Goal: Task Accomplishment & Management: Complete application form

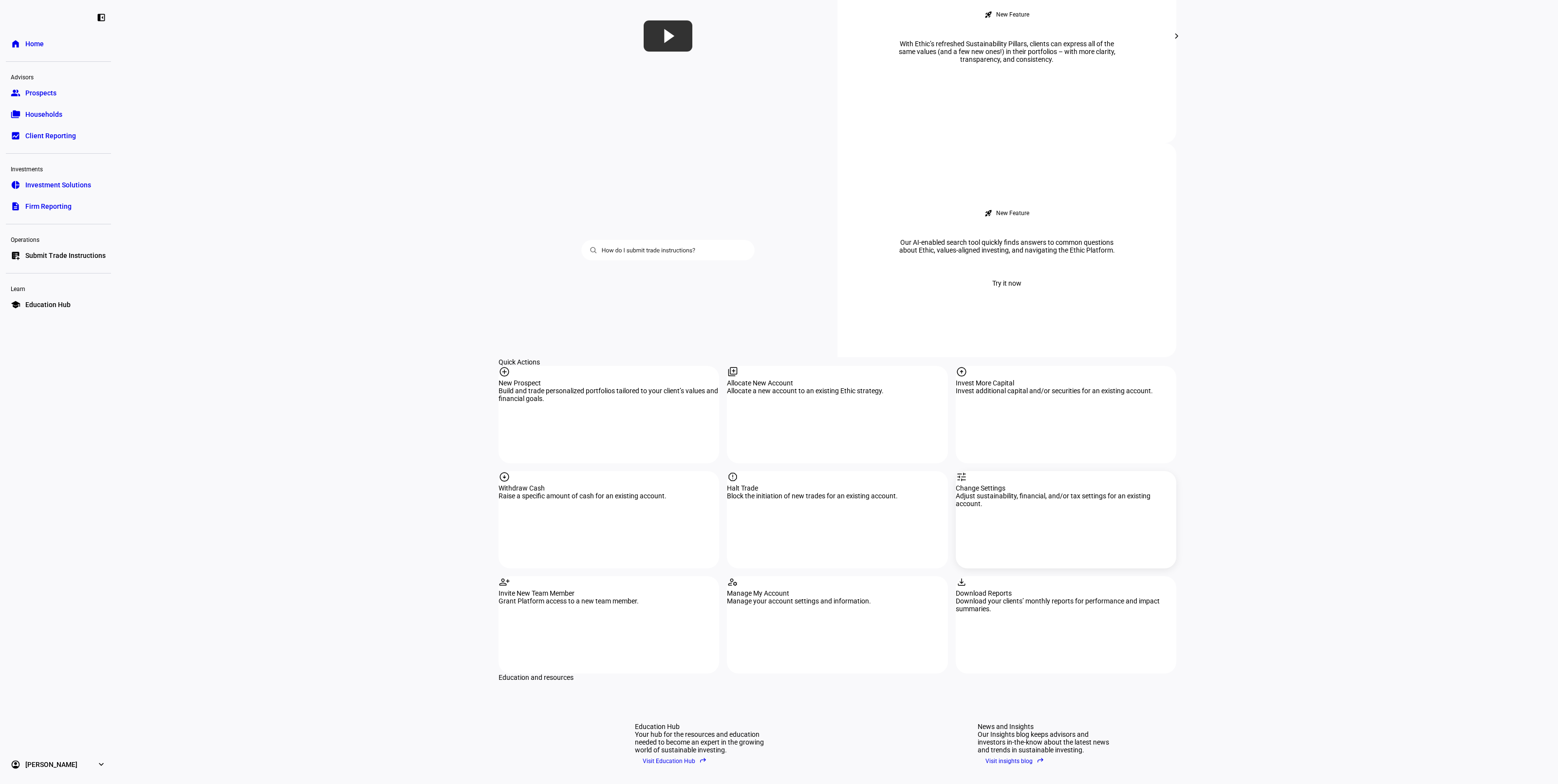
scroll to position [669, 0]
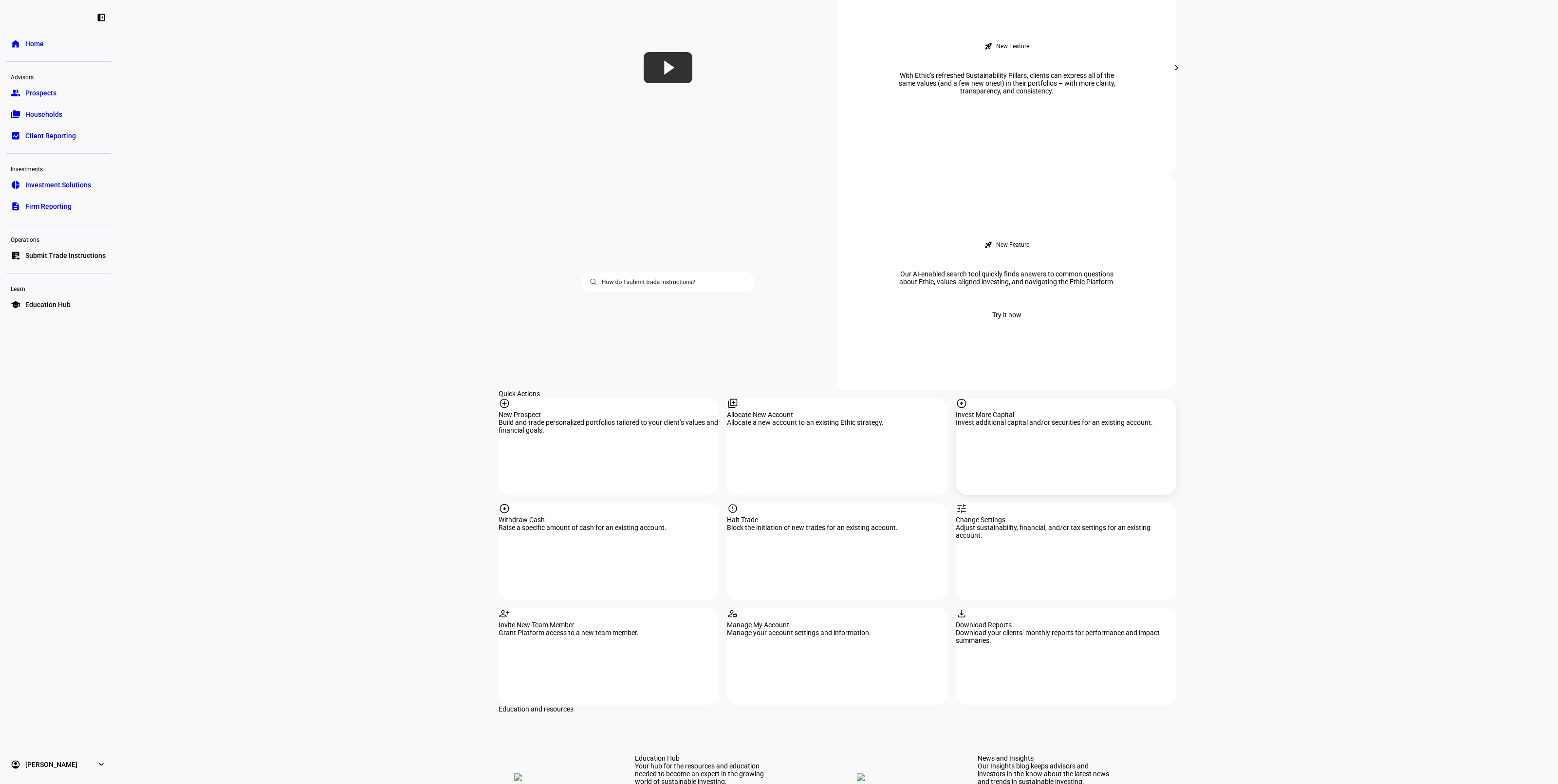
click at [1060, 398] on div "arrow_circle_up Invest More Capital Invest additional capital and/or securities…" at bounding box center [1066, 446] width 221 height 98
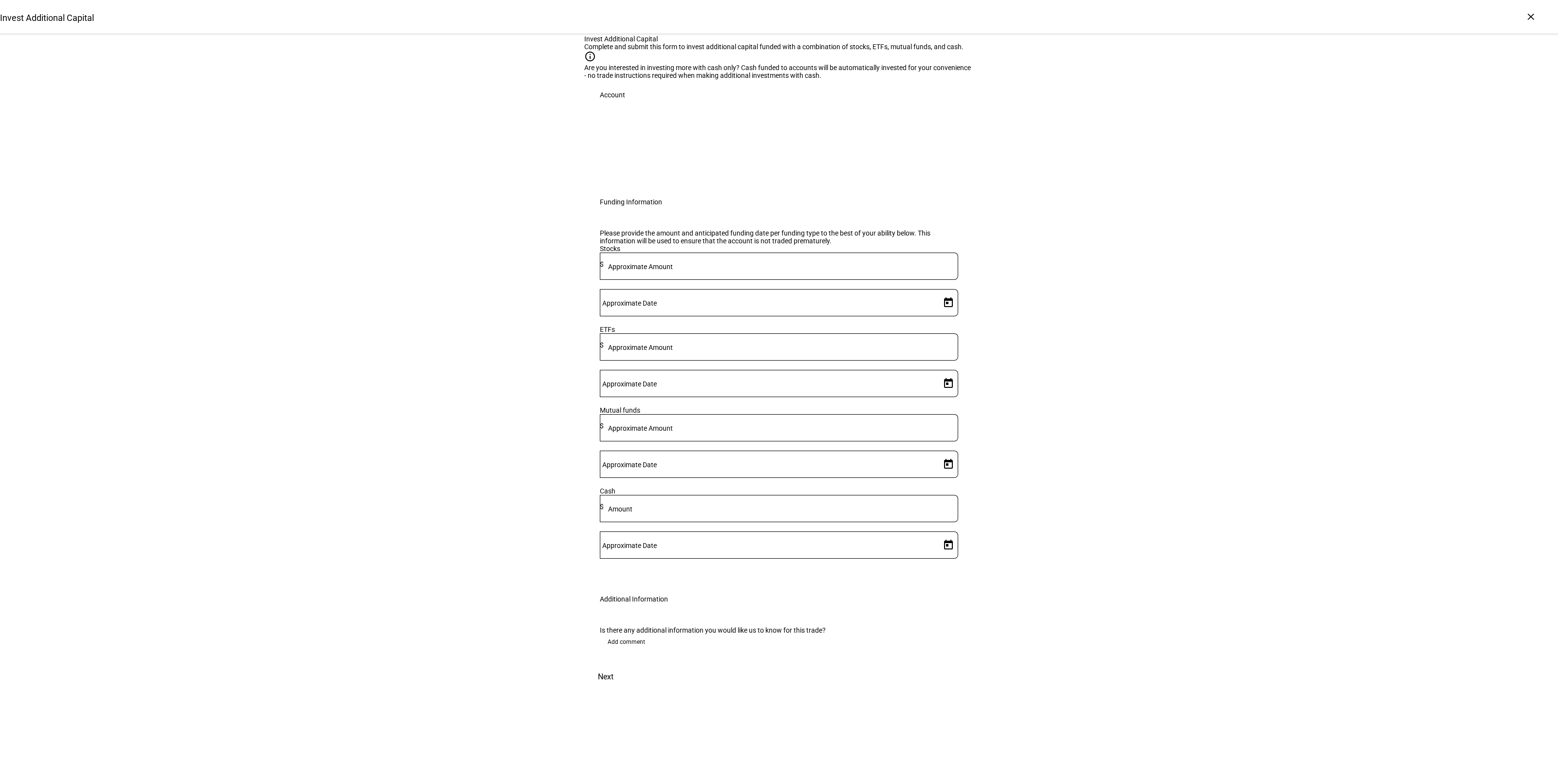
click at [673, 352] on mat-label "Approximate Amount" at bounding box center [640, 347] width 64 height 8
type input "92,000"
click at [936, 395] on span "Open calendar" at bounding box center [948, 383] width 23 height 23
click at [876, 563] on span "12" at bounding box center [883, 558] width 18 height 18
type input "[DATE]"
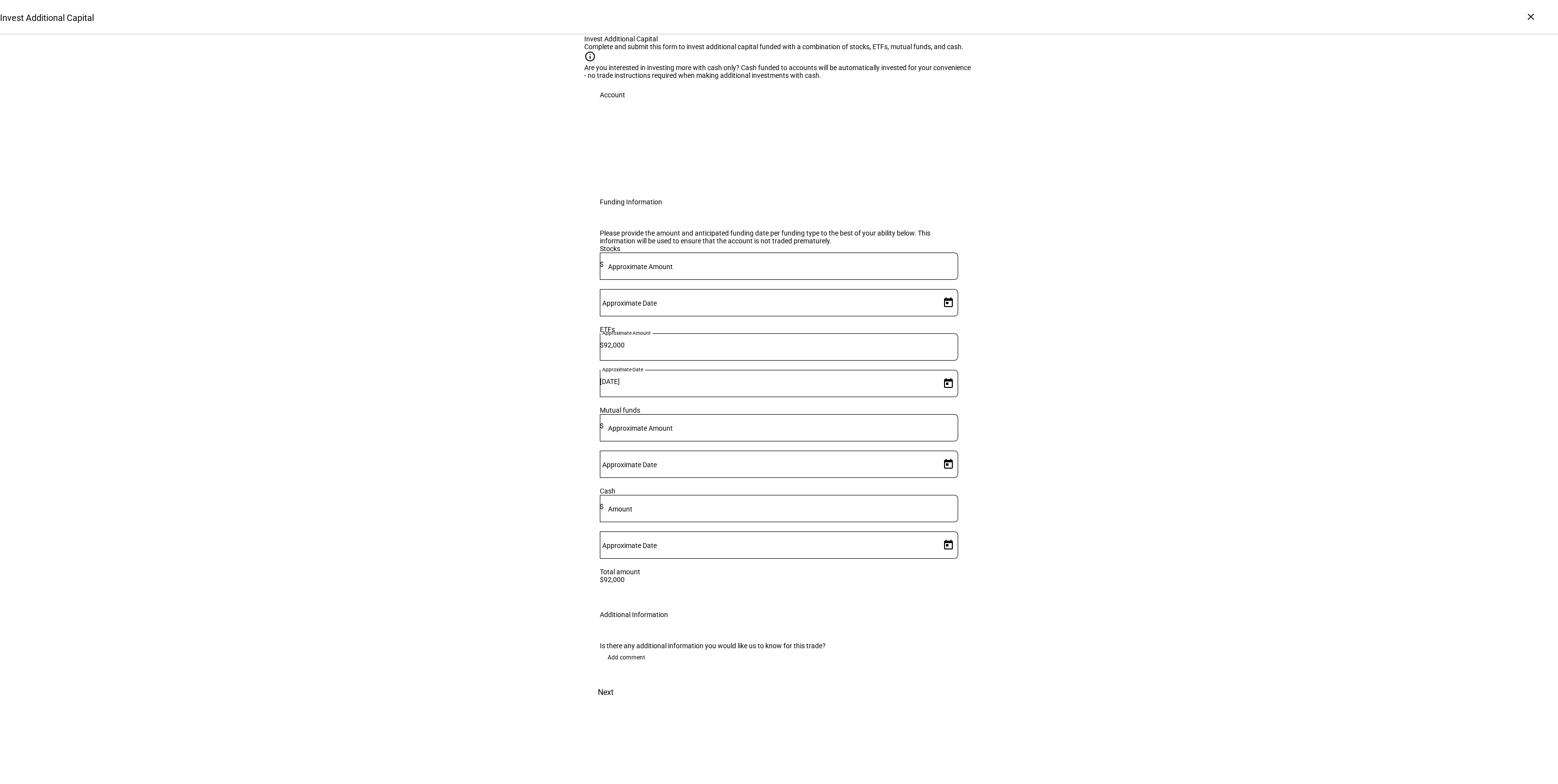
click at [1106, 330] on div "Invest Additional Capital Complete and submit this form to invest additional ca…" at bounding box center [779, 370] width 1558 height 669
click at [617, 655] on span "Add comment" at bounding box center [626, 657] width 38 height 16
click at [670, 690] on textarea at bounding box center [779, 691] width 358 height 35
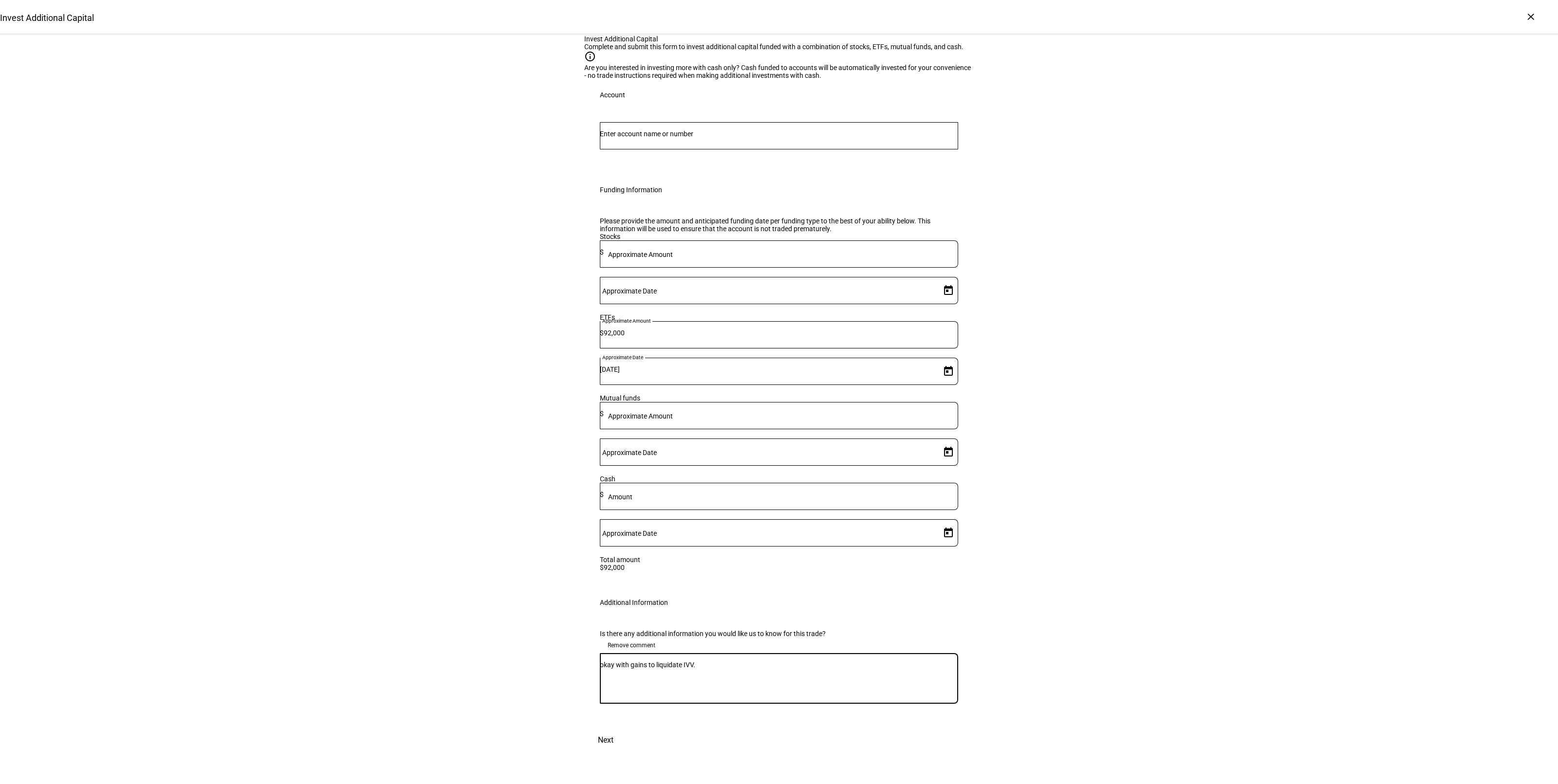
type textarea "okay with gains to liquidate IVV."
click at [697, 138] on input "Number" at bounding box center [779, 134] width 358 height 8
type input "[PERSON_NAME]"
click at [660, 309] on span "T [PERSON_NAME] & L [PERSON_NAME]" at bounding box center [680, 309] width 136 height 11
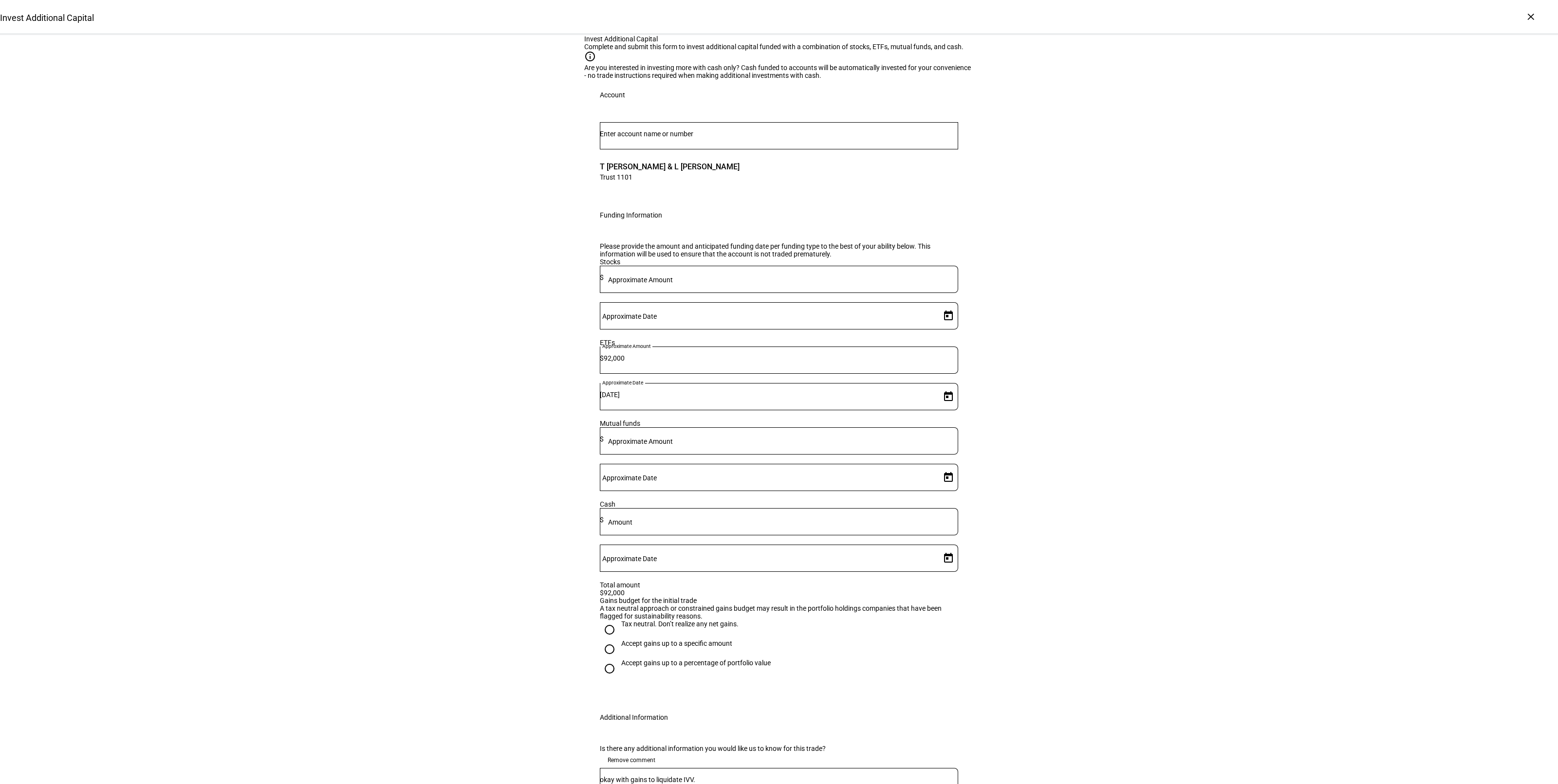
click at [460, 429] on div "Invest Additional Capital Complete and submit this form to invest additional ca…" at bounding box center [779, 451] width 1558 height 831
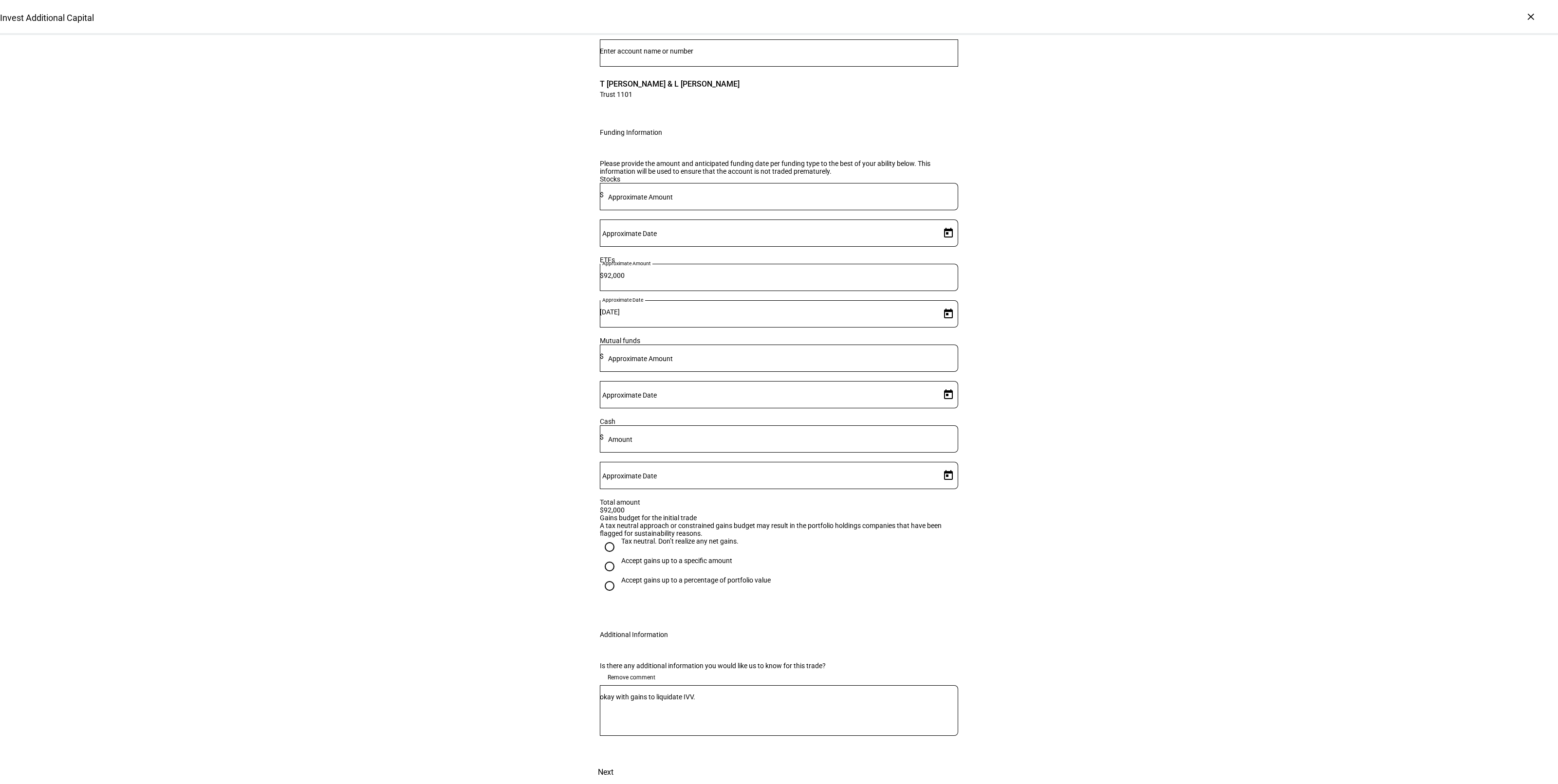
scroll to position [164, 0]
click at [614, 761] on span "Next" at bounding box center [606, 772] width 16 height 23
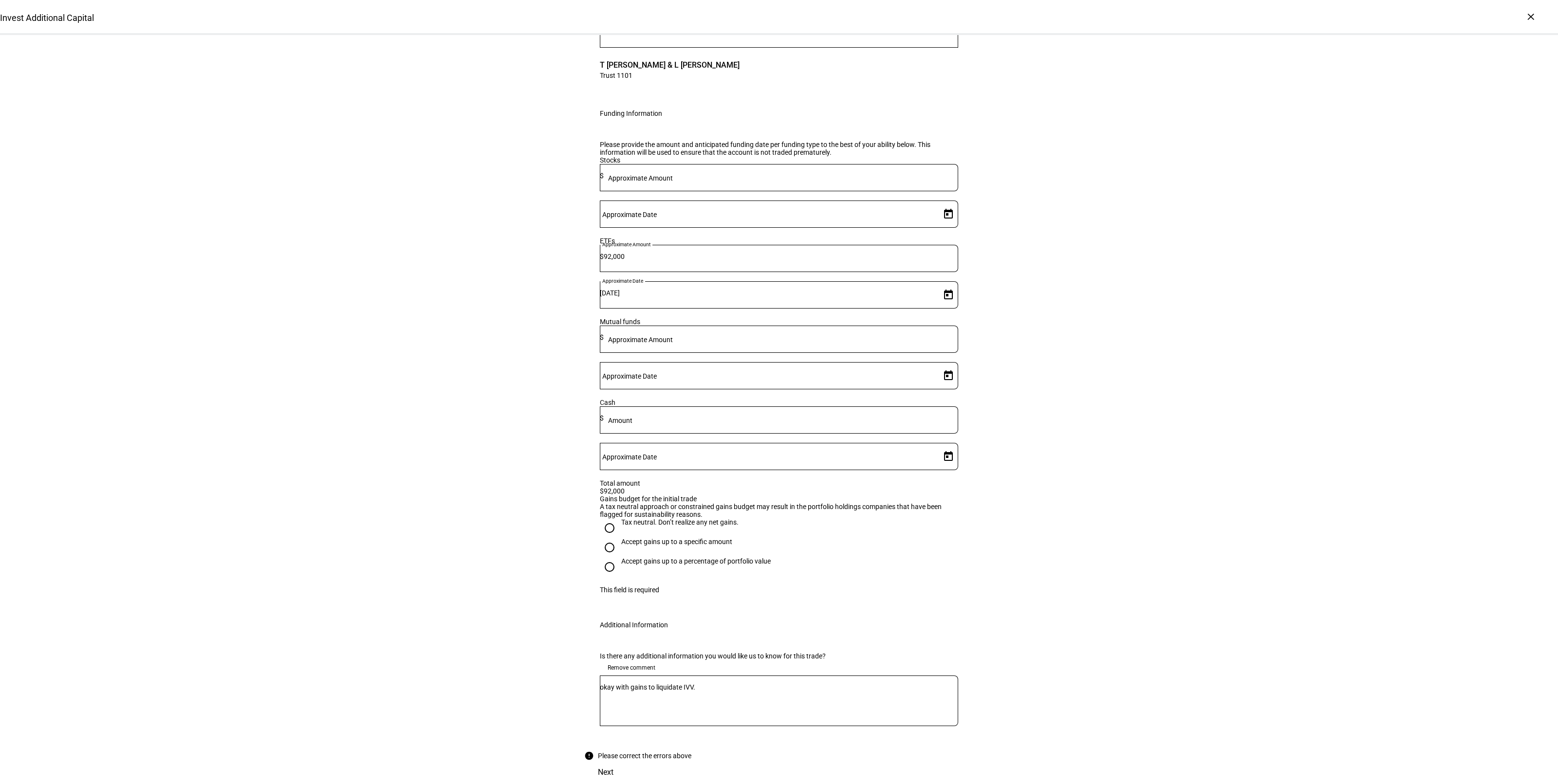
click at [622, 538] on div "Accept gains up to a specific amount" at bounding box center [677, 546] width 111 height 18
click at [619, 538] on input "Accept gains up to a specific amount" at bounding box center [609, 548] width 20 height 20
radio input "true"
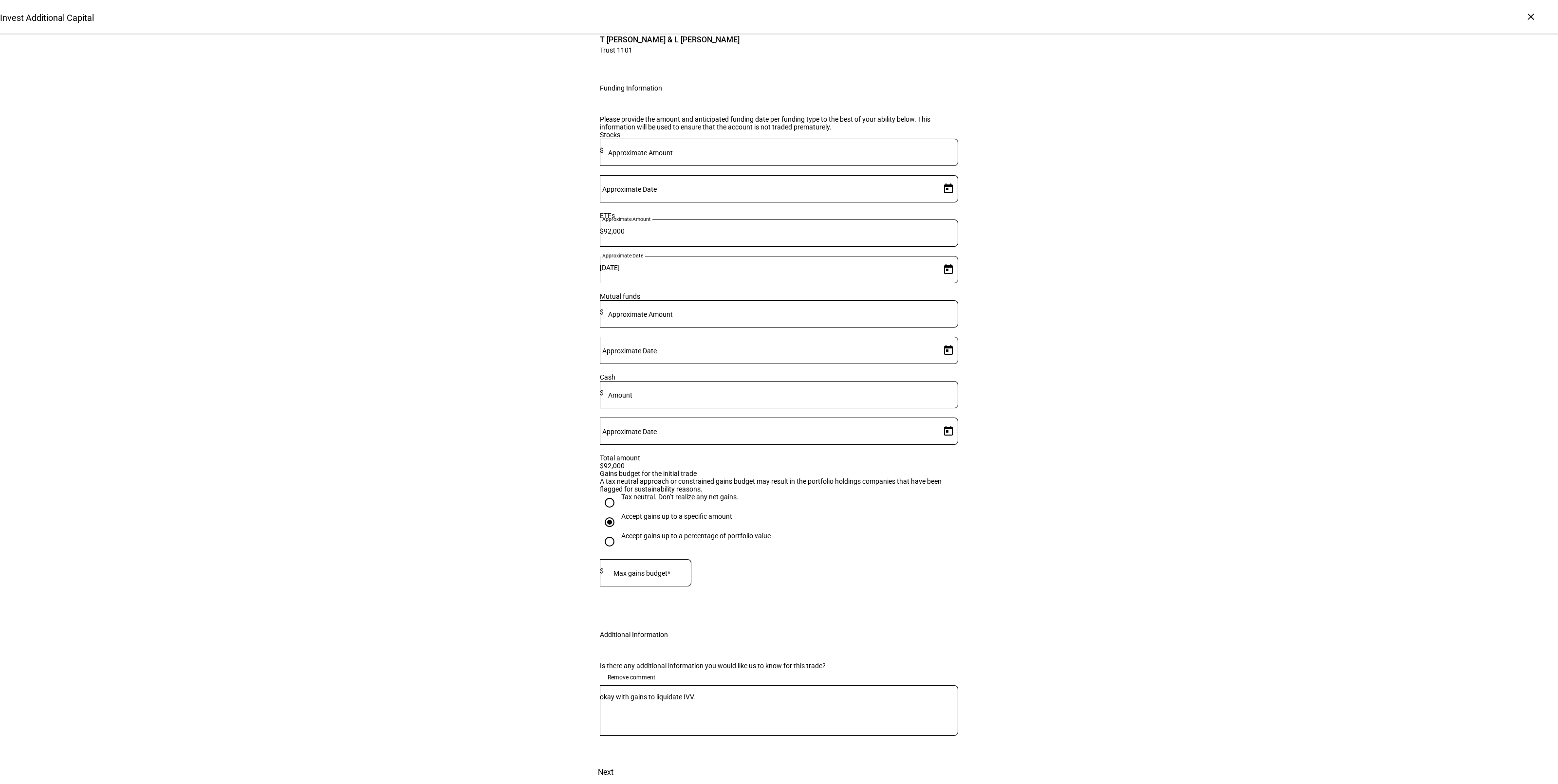
click at [659, 570] on mat-label "Max gains budget*" at bounding box center [642, 573] width 57 height 8
type input "2,000"
drag, startPoint x: 1337, startPoint y: 537, endPoint x: 1130, endPoint y: 502, distance: 209.9
click at [1337, 536] on div "Invest Additional Capital Complete and submit this form to invest additional ca…" at bounding box center [779, 346] width 1558 height 876
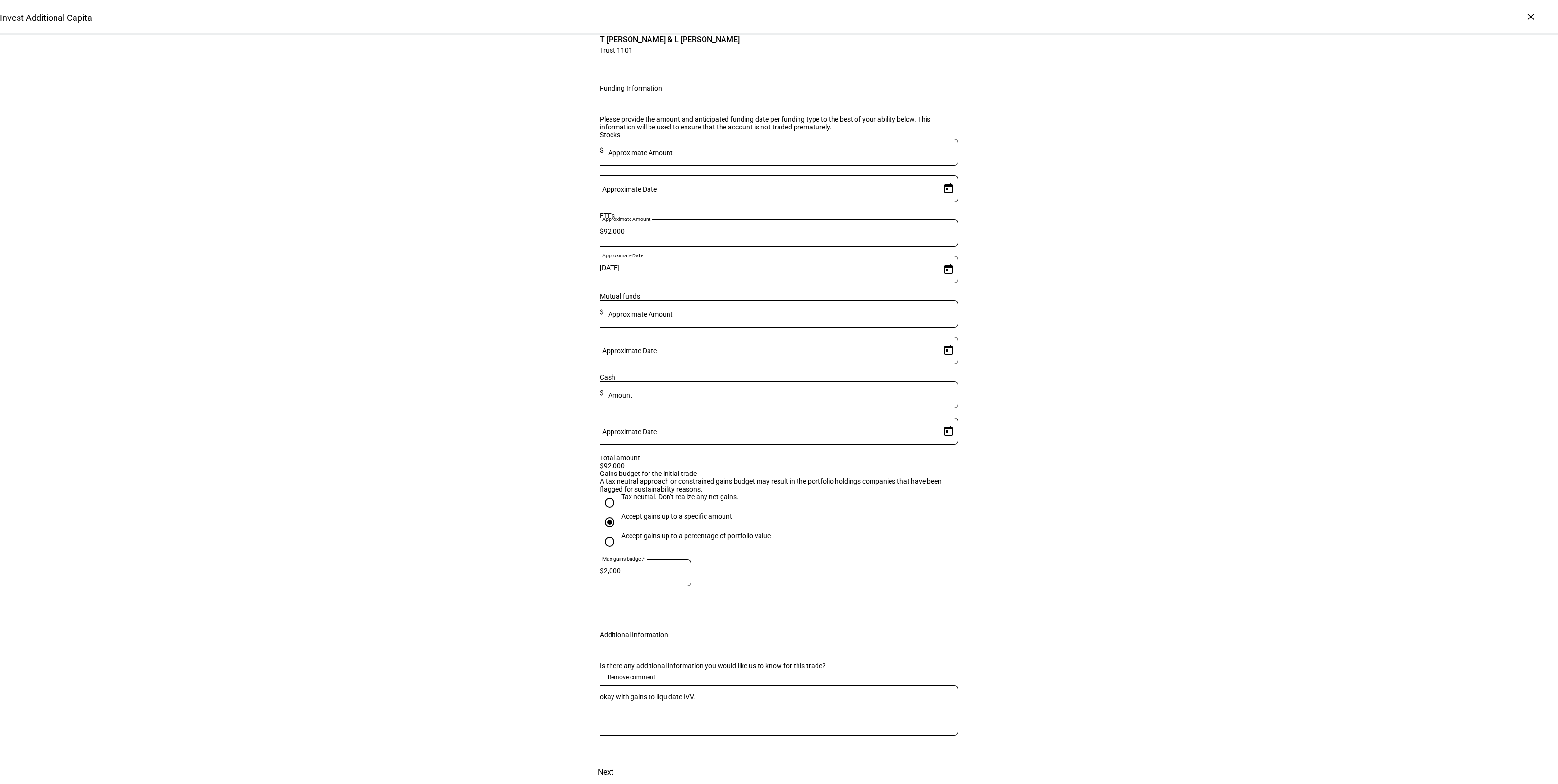
click at [627, 761] on span at bounding box center [605, 772] width 43 height 23
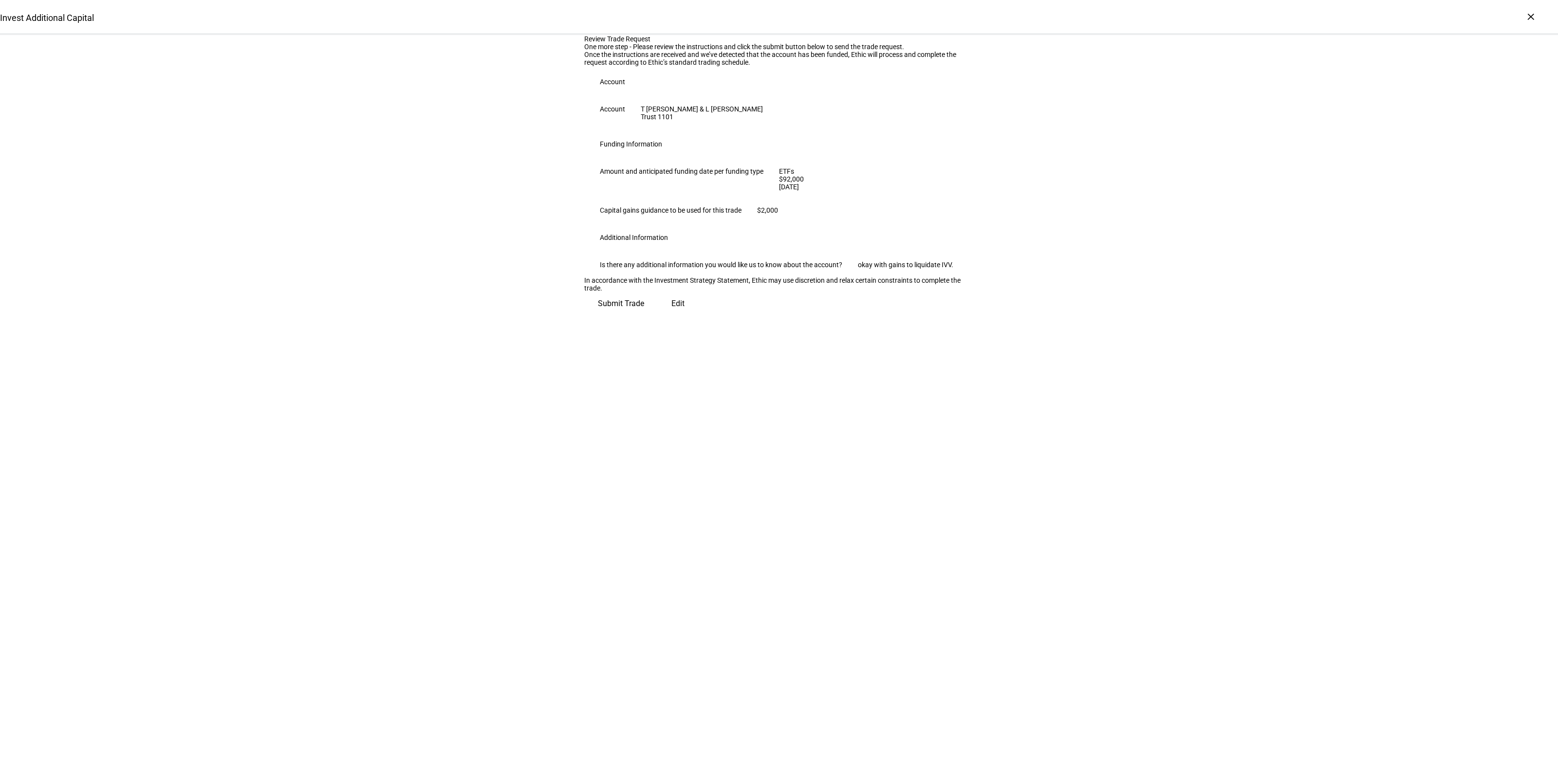
click at [644, 316] on span "Submit Trade" at bounding box center [621, 304] width 46 height 23
